Goal: Find specific page/section: Find specific page/section

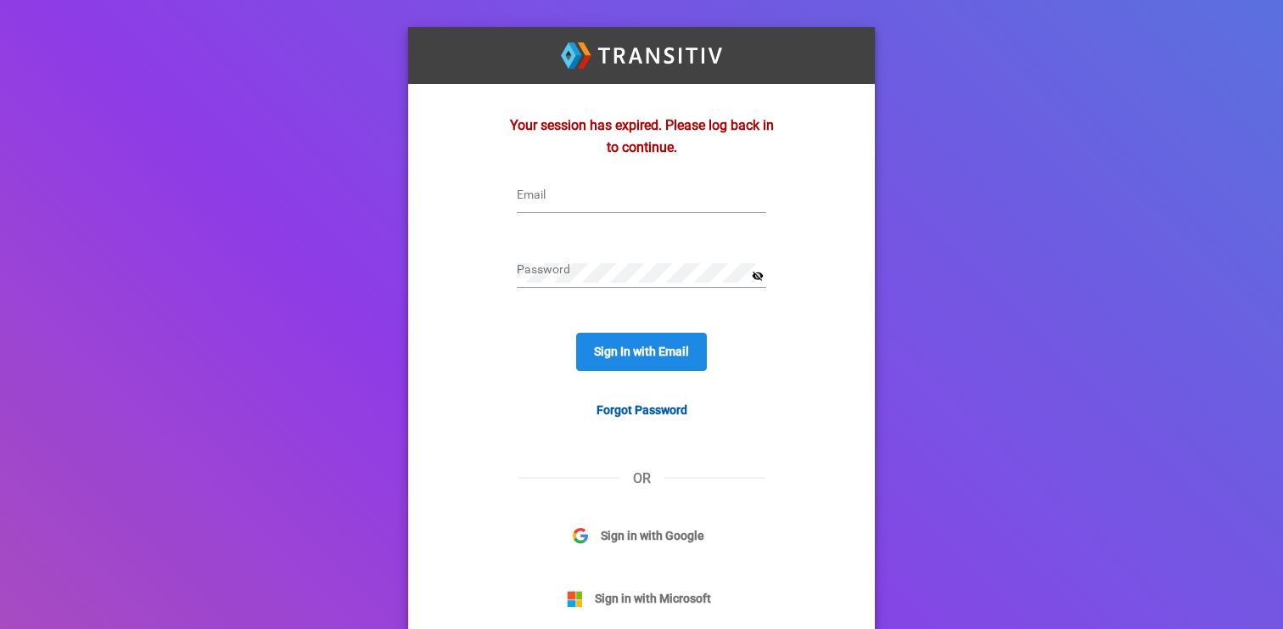
click at [595, 196] on input "Email" at bounding box center [645, 198] width 256 height 20
type input "[EMAIL_ADDRESS][DOMAIN_NAME]"
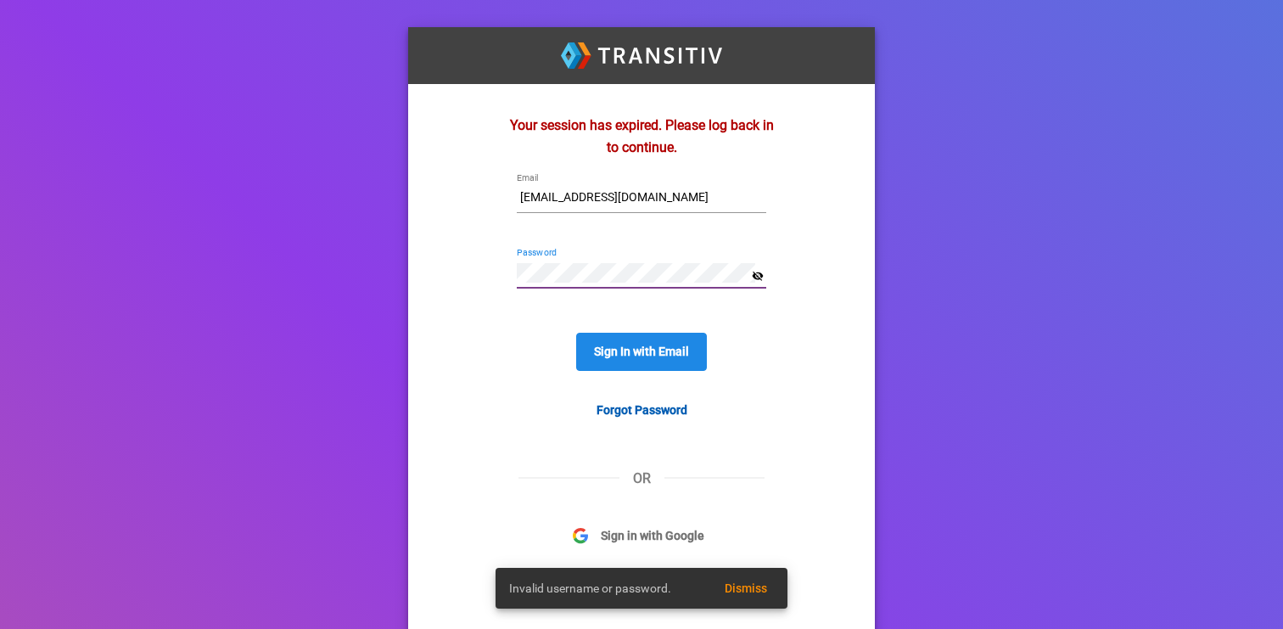
click at [761, 277] on mat-icon "visibility_off" at bounding box center [758, 277] width 12 height 14
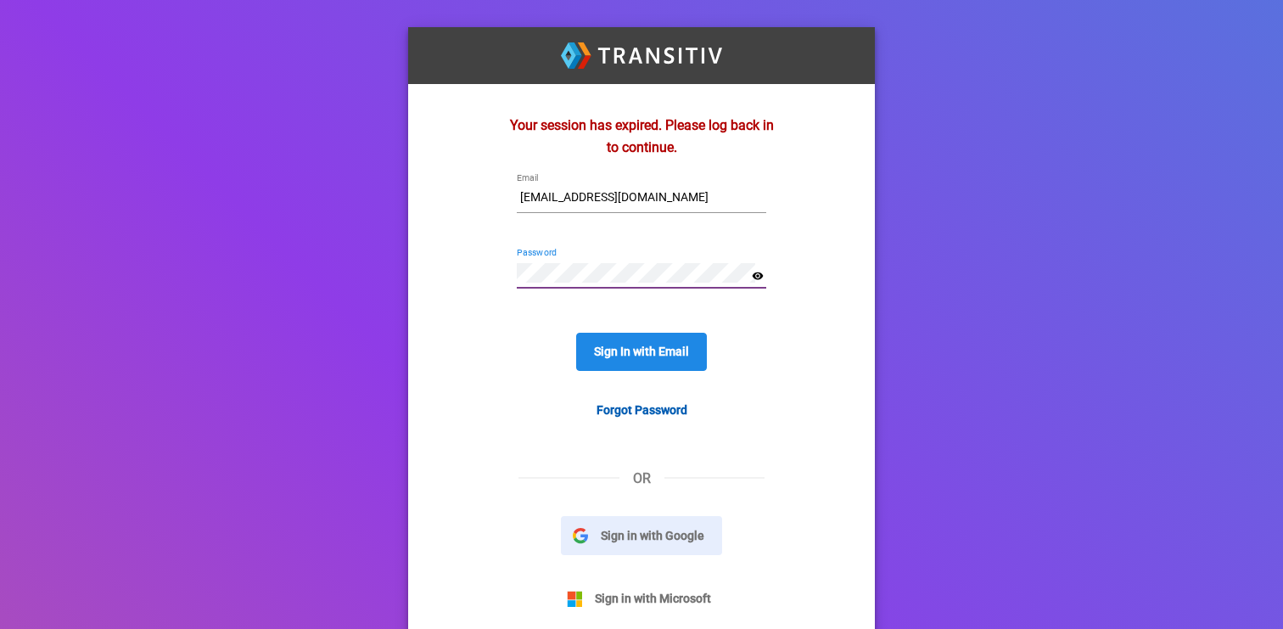
click at [662, 530] on span "Sign in with Google" at bounding box center [652, 535] width 129 height 19
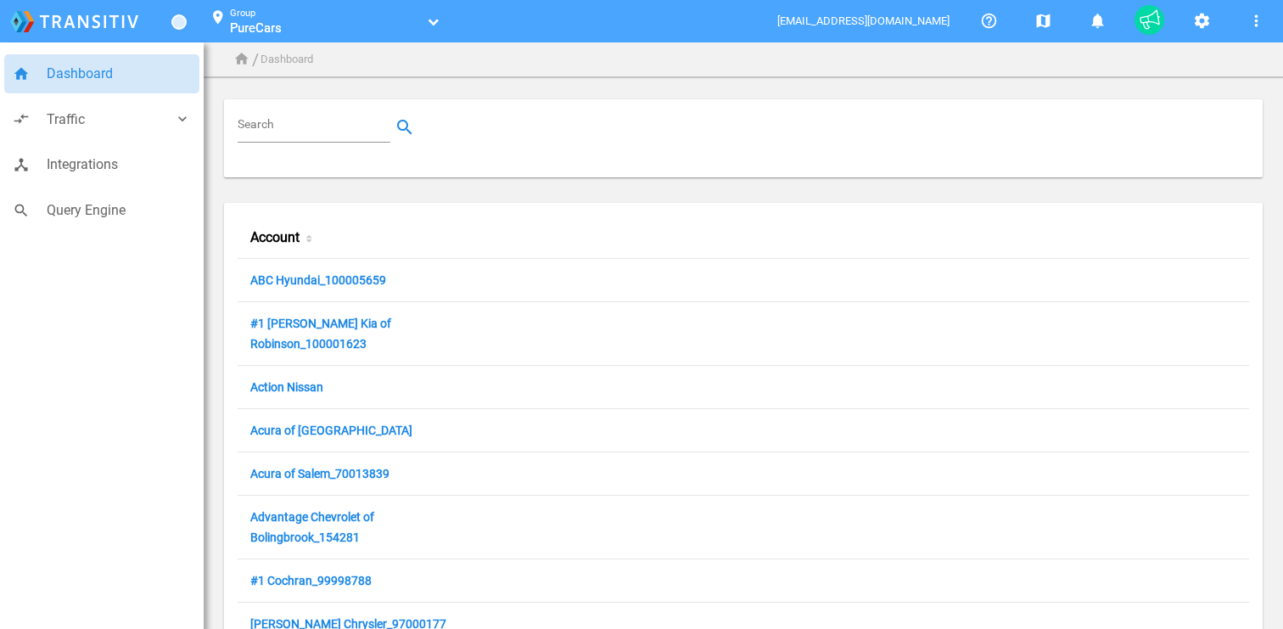
click at [351, 28] on link "PureCars" at bounding box center [326, 28] width 192 height 17
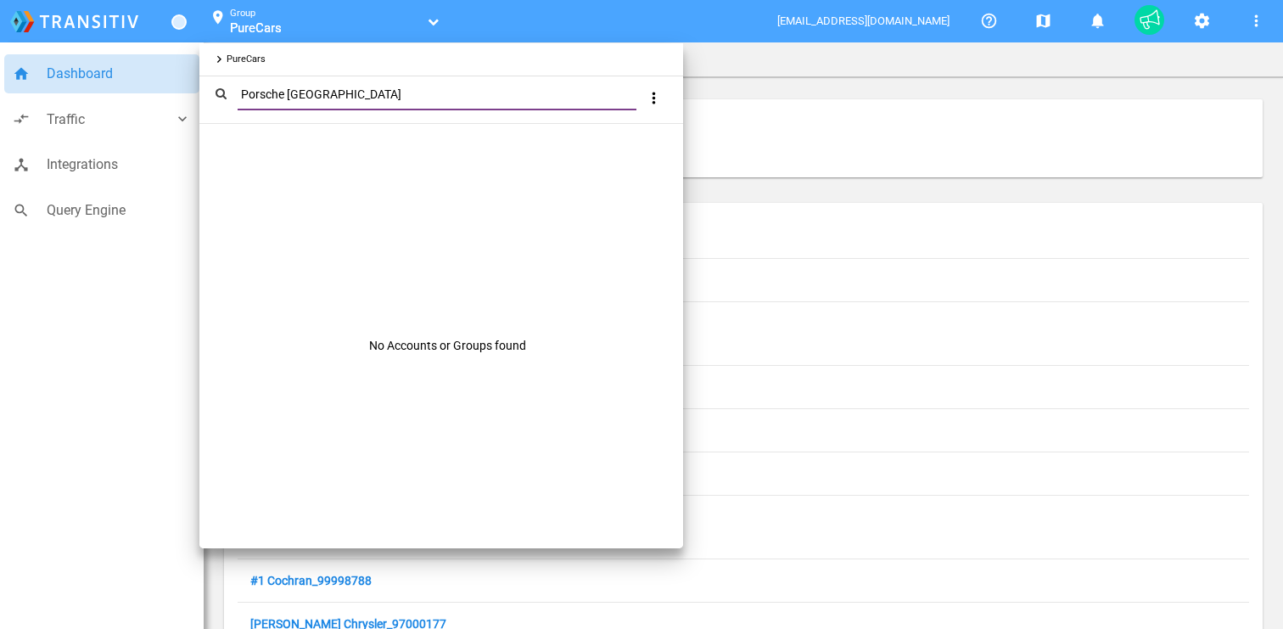
type input "Porsche San Diego"
click at [379, 25] on div at bounding box center [641, 314] width 1283 height 629
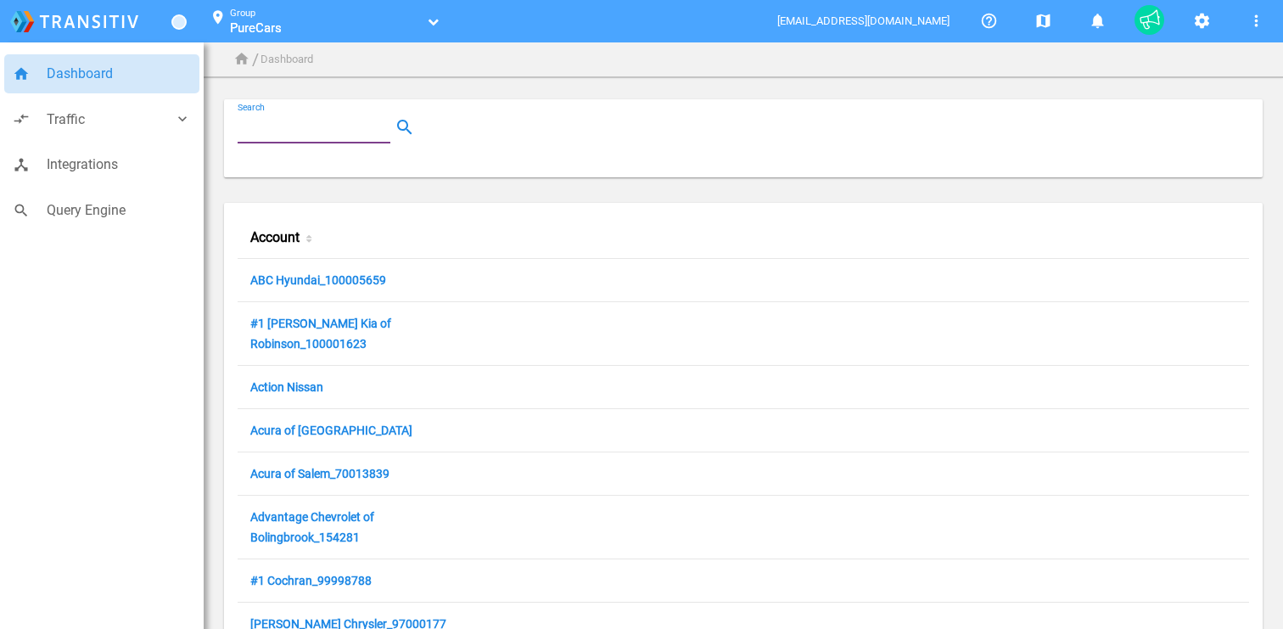
click at [345, 130] on input "Search" at bounding box center [318, 127] width 160 height 20
paste input "Porsche San Diego"
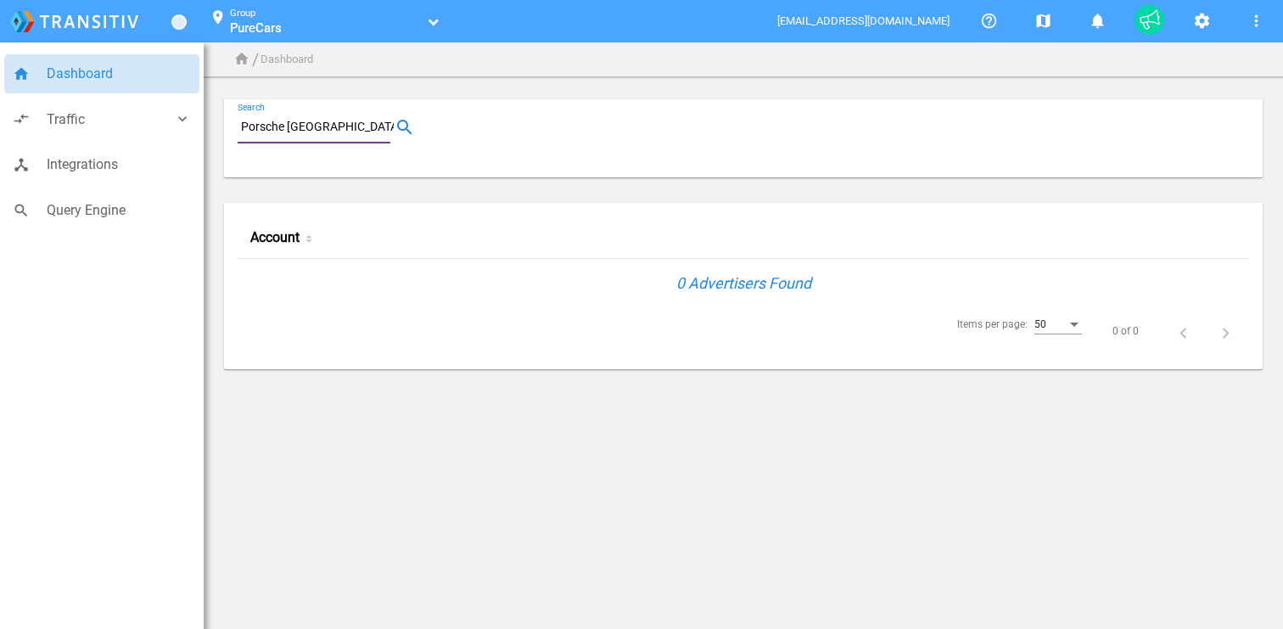
type input "Porsche San Diego"
click at [396, 26] on link "PureCars" at bounding box center [326, 28] width 192 height 17
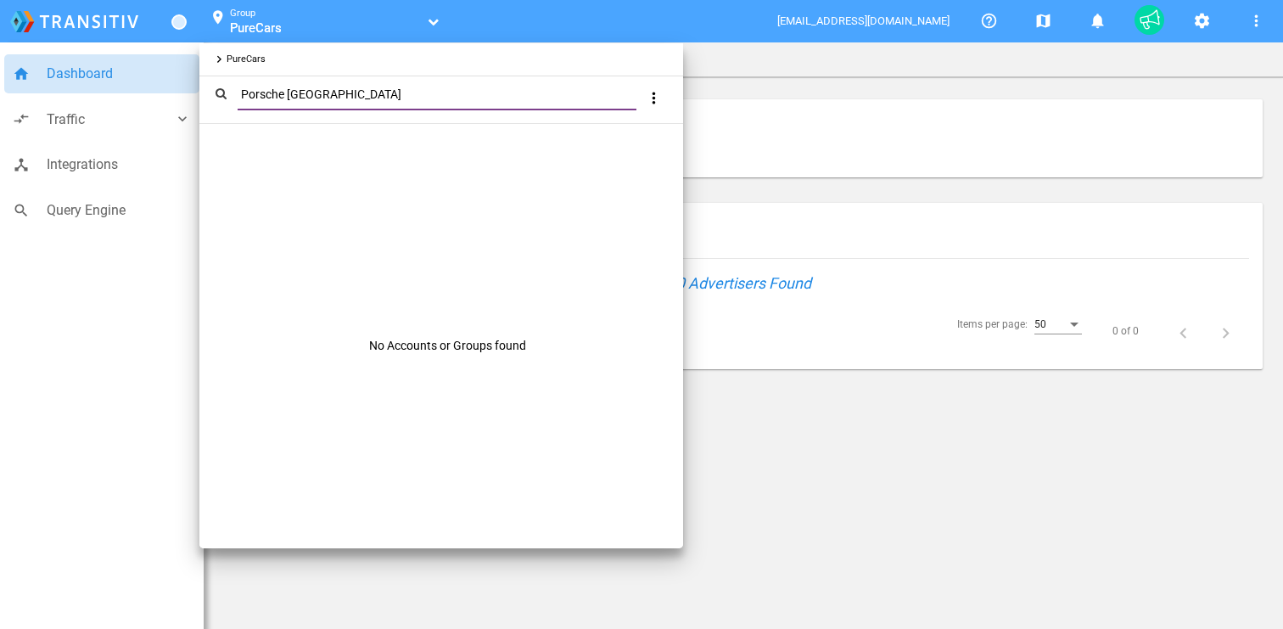
type input "Porsche San Diego"
click at [162, 86] on div at bounding box center [641, 314] width 1283 height 629
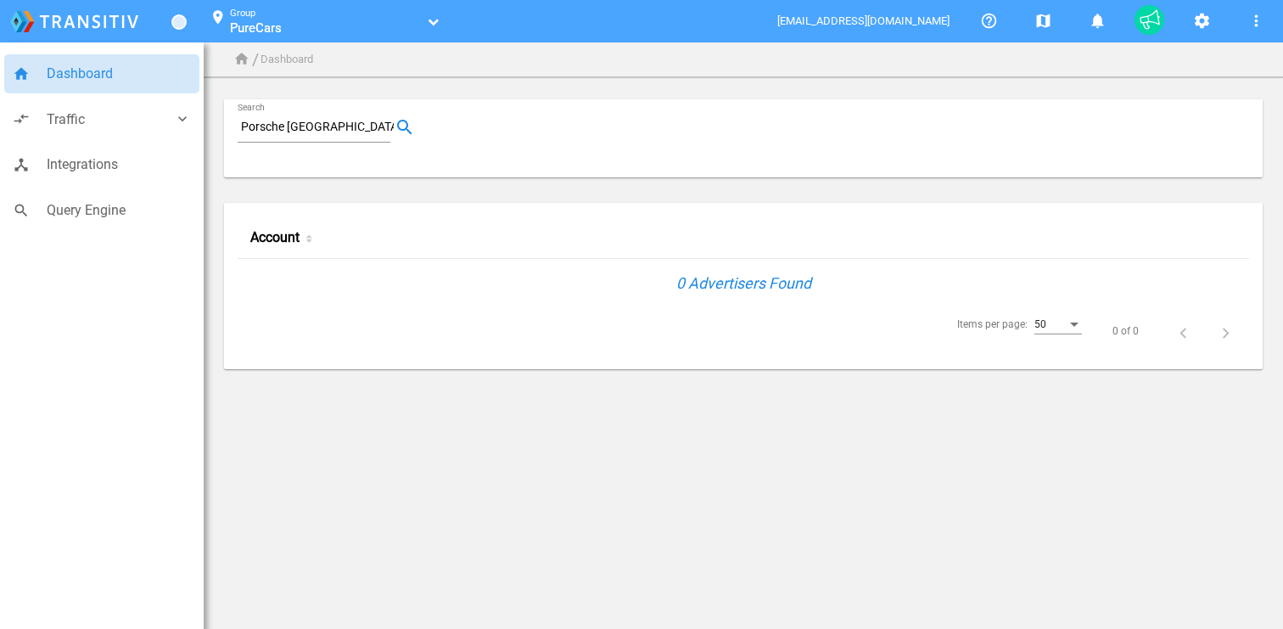
click at [142, 82] on span "Dashboard" at bounding box center [119, 74] width 144 height 22
click at [345, 127] on input "Porsche San Diego" at bounding box center [318, 127] width 160 height 20
